Goal: Find specific page/section: Find specific page/section

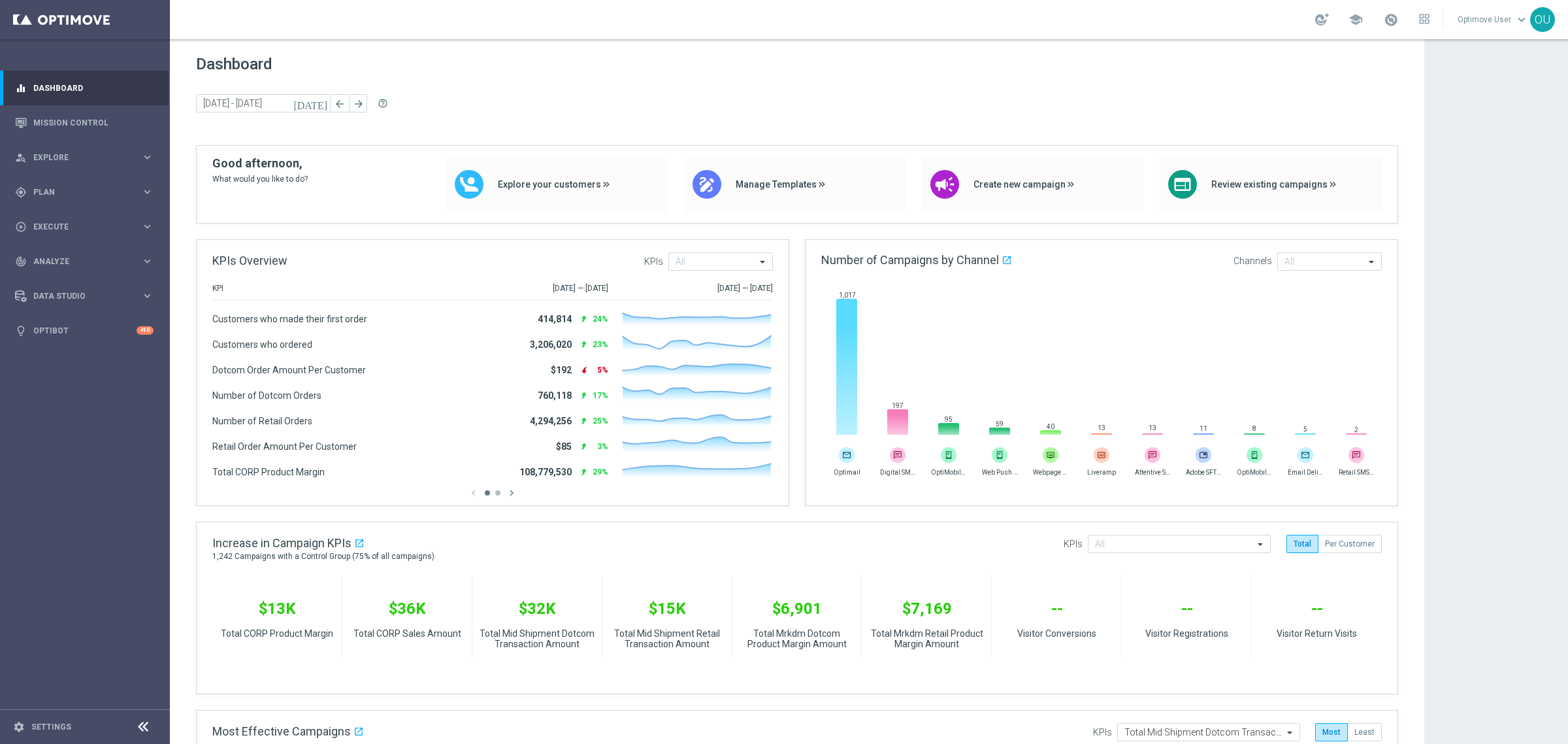
click at [66, 259] on span "Analyze" at bounding box center [88, 262] width 108 height 8
click at [73, 383] on span "BI Studio" at bounding box center [81, 386] width 93 height 8
click at [99, 422] on link "Emails Baseline Matchback" at bounding box center [88, 425] width 95 height 11
